Goal: Task Accomplishment & Management: Manage account settings

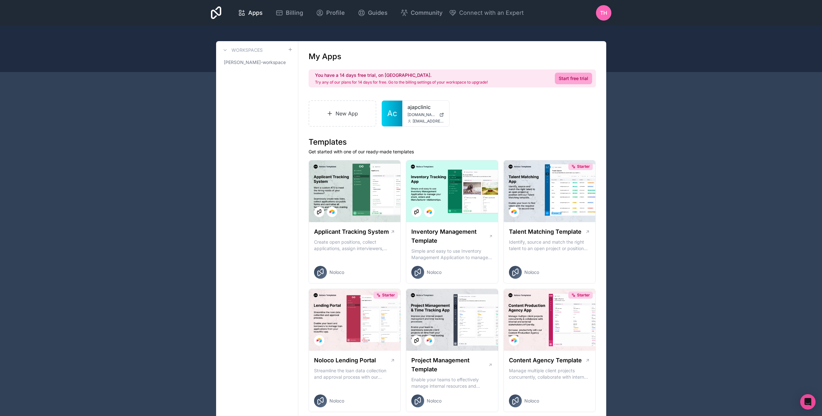
click at [604, 12] on span "TH" at bounding box center [603, 13] width 7 height 8
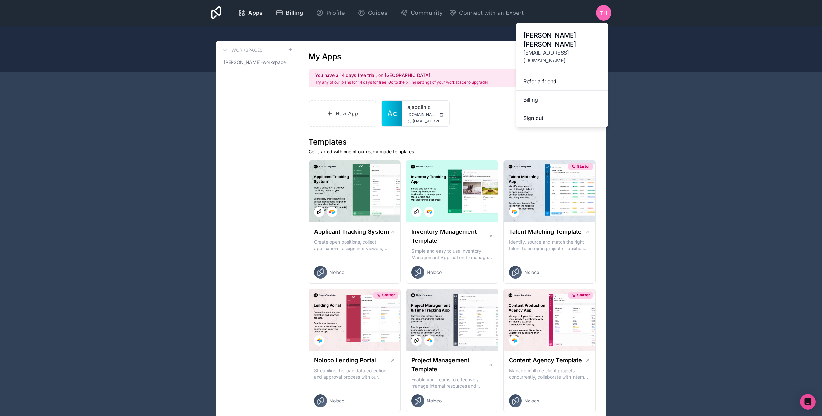
click at [292, 14] on span "Billing" at bounding box center [294, 12] width 17 height 9
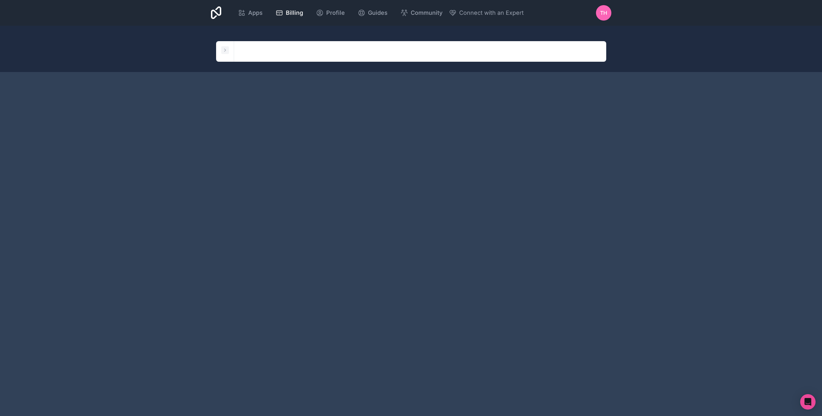
click at [228, 49] on button at bounding box center [225, 50] width 8 height 8
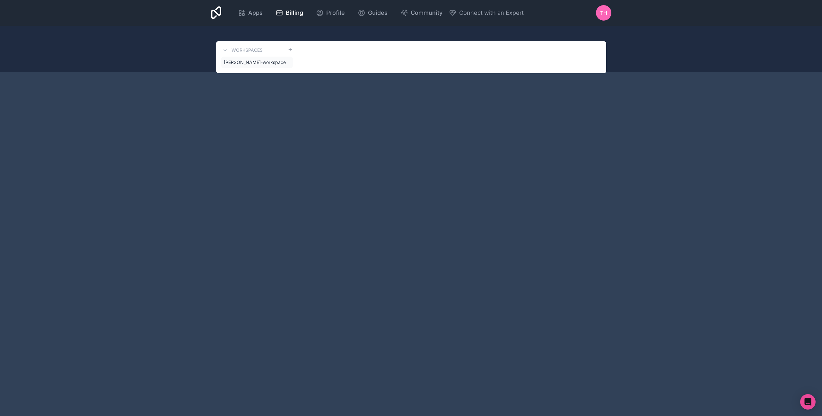
click at [253, 62] on span "[PERSON_NAME]-workspace" at bounding box center [255, 62] width 62 height 6
click at [254, 9] on span "Apps" at bounding box center [255, 12] width 14 height 9
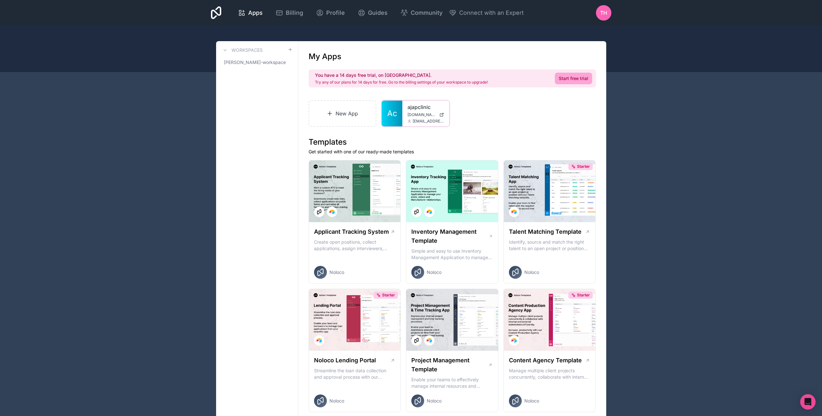
click at [0, 0] on icon at bounding box center [0, 0] width 0 height 0
click at [486, 105] on div "New App Ac ajapclinic [DOMAIN_NAME] [EMAIL_ADDRESS][DOMAIN_NAME]" at bounding box center [452, 113] width 287 height 26
click at [281, 13] on icon at bounding box center [280, 13] width 8 height 8
